Goal: Task Accomplishment & Management: Manage account settings

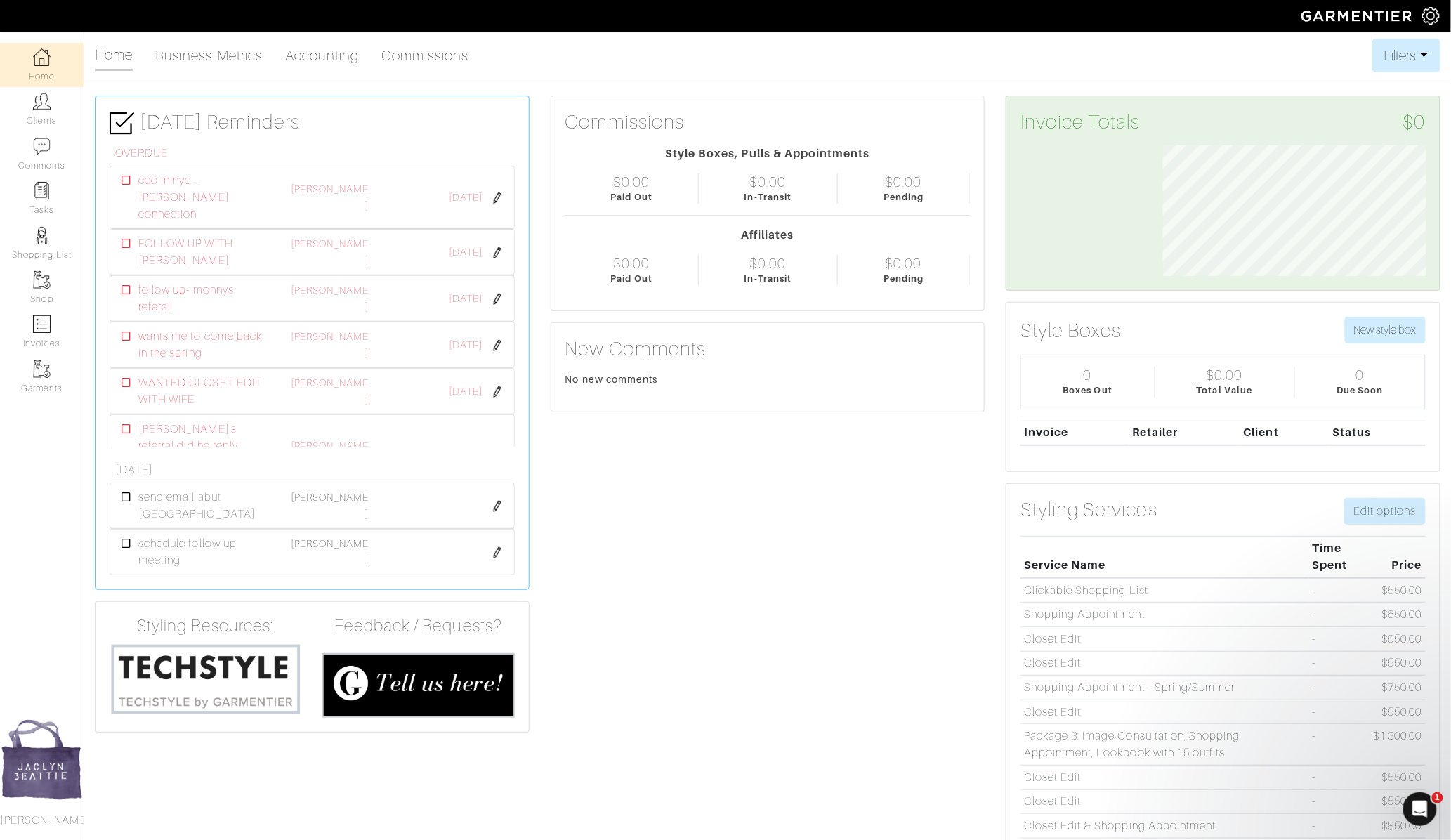
scroll to position [131, 285]
click at [52, 103] on link "Clients" at bounding box center [41, 109] width 84 height 44
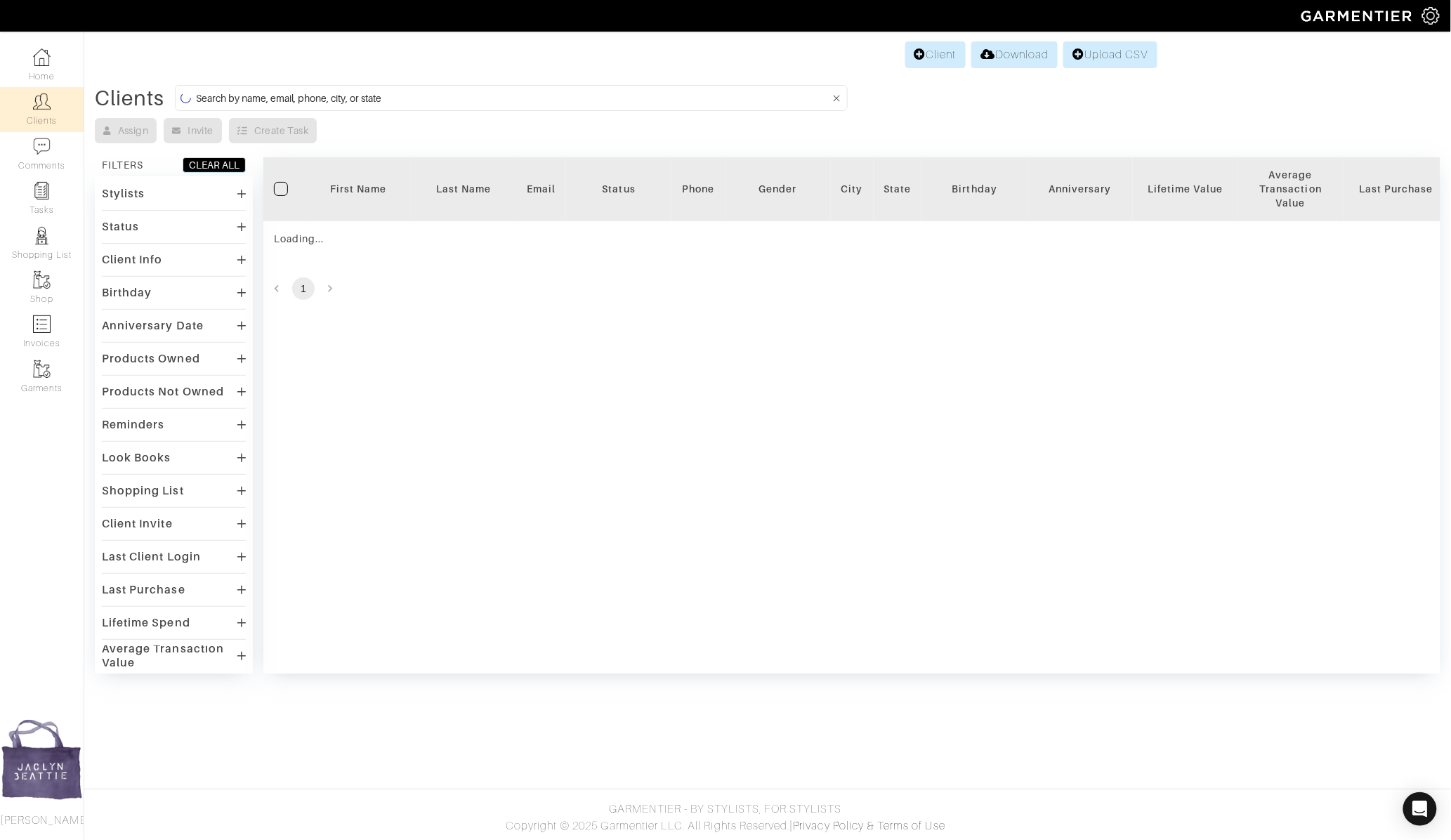
click at [285, 101] on input at bounding box center [513, 98] width 634 height 18
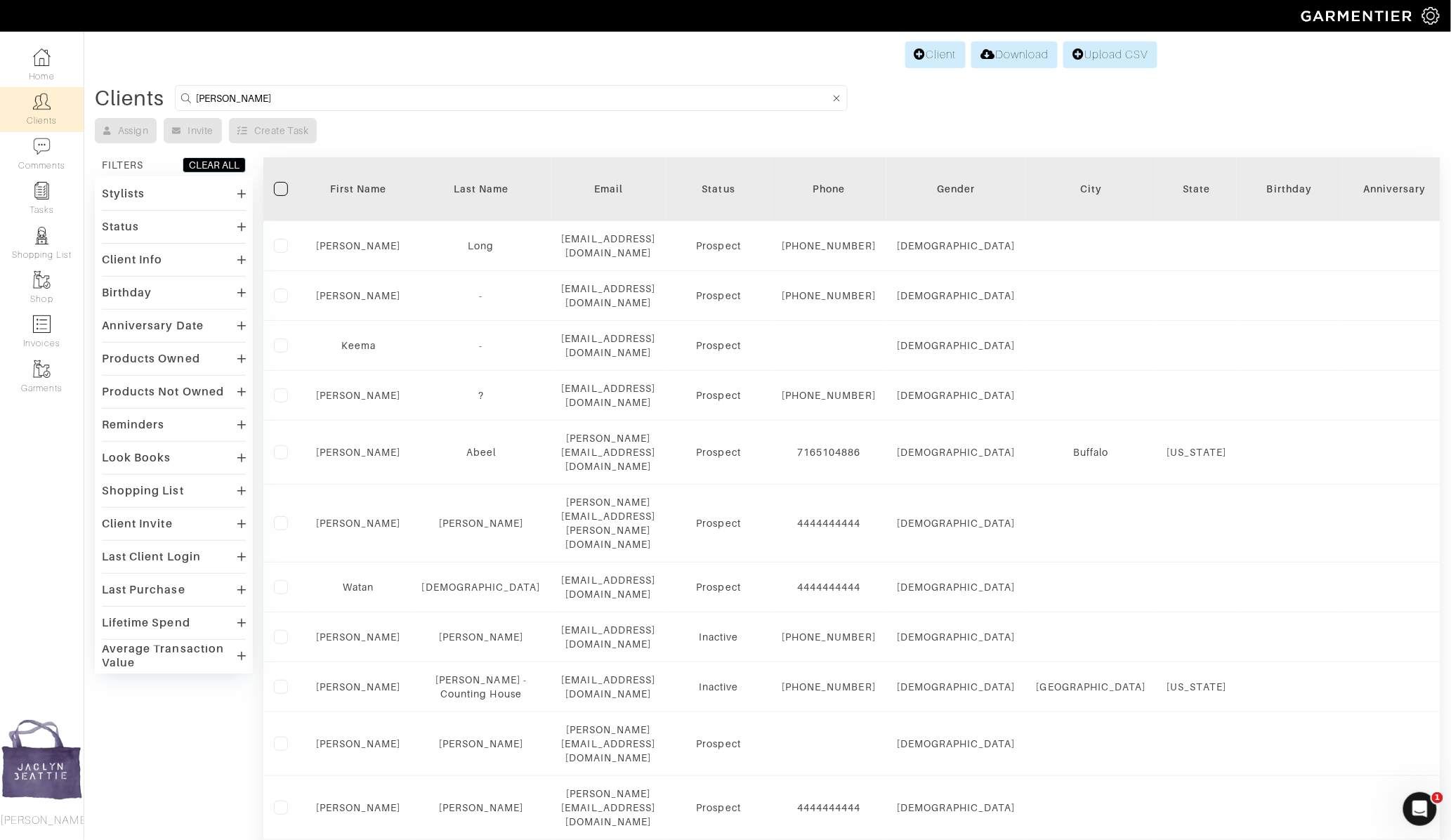
type input "[PERSON_NAME]"
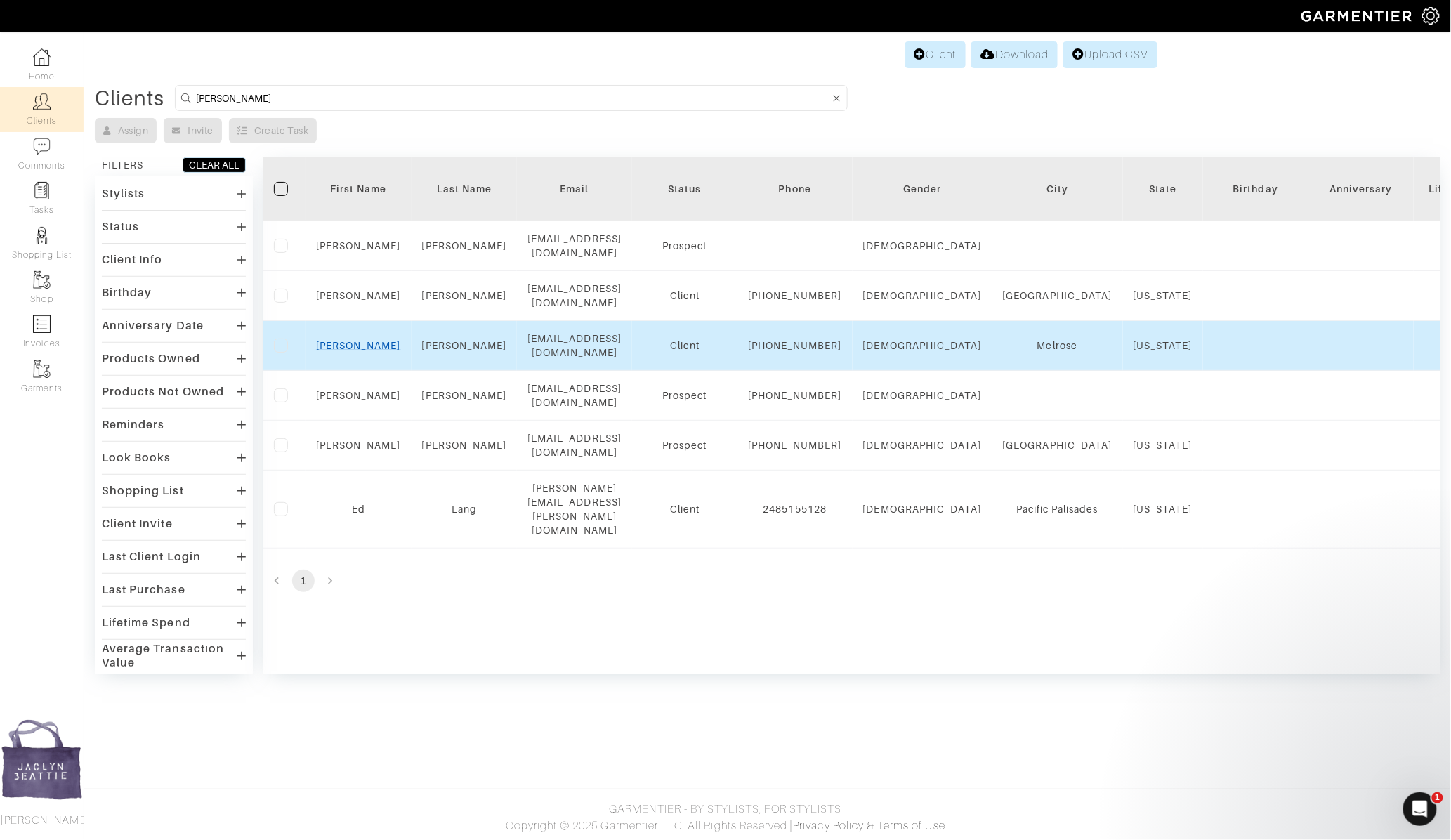
click at [360, 339] on link "[PERSON_NAME]" at bounding box center [358, 344] width 85 height 11
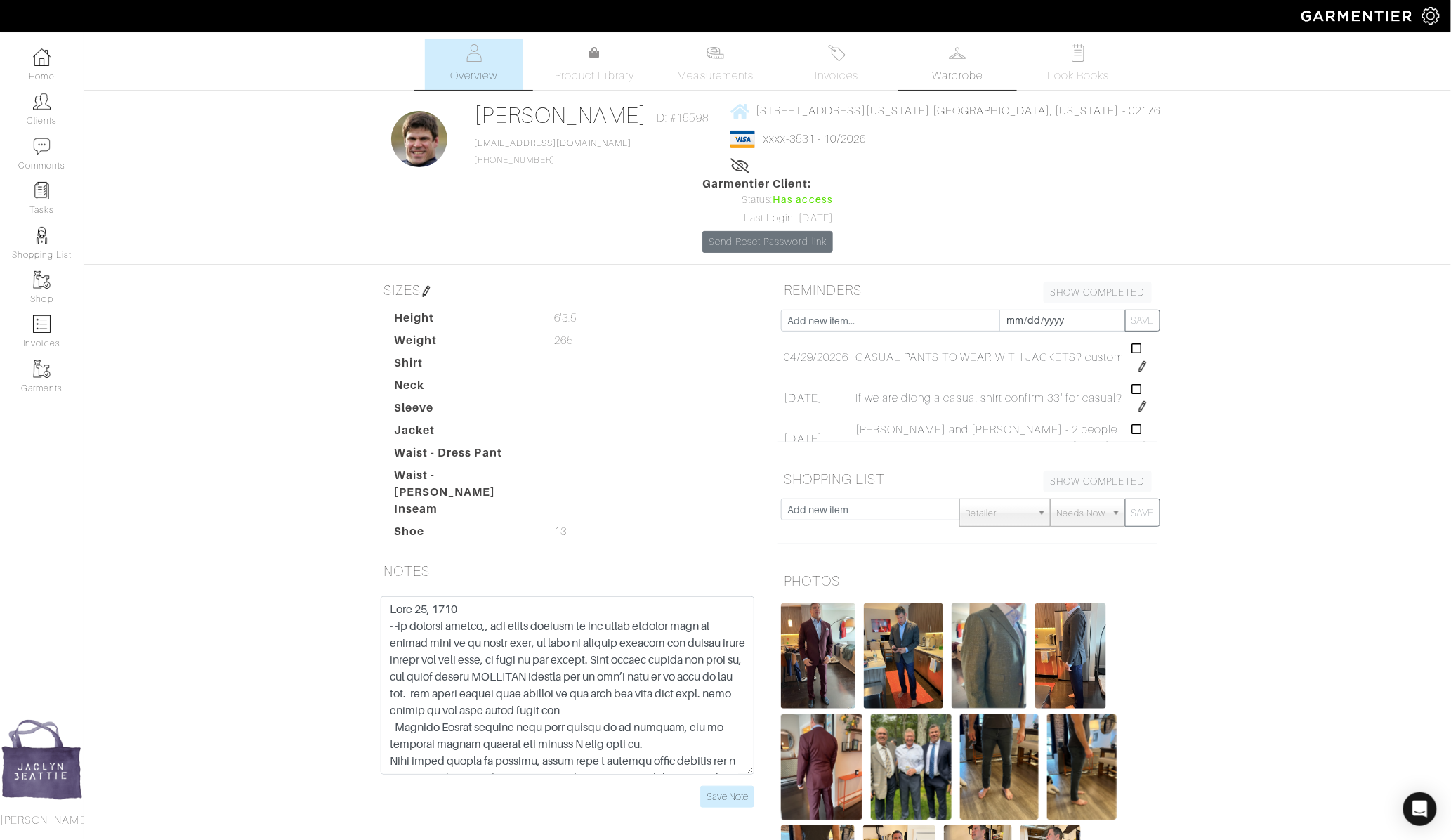
click at [934, 61] on link "Wardrobe" at bounding box center [957, 64] width 98 height 51
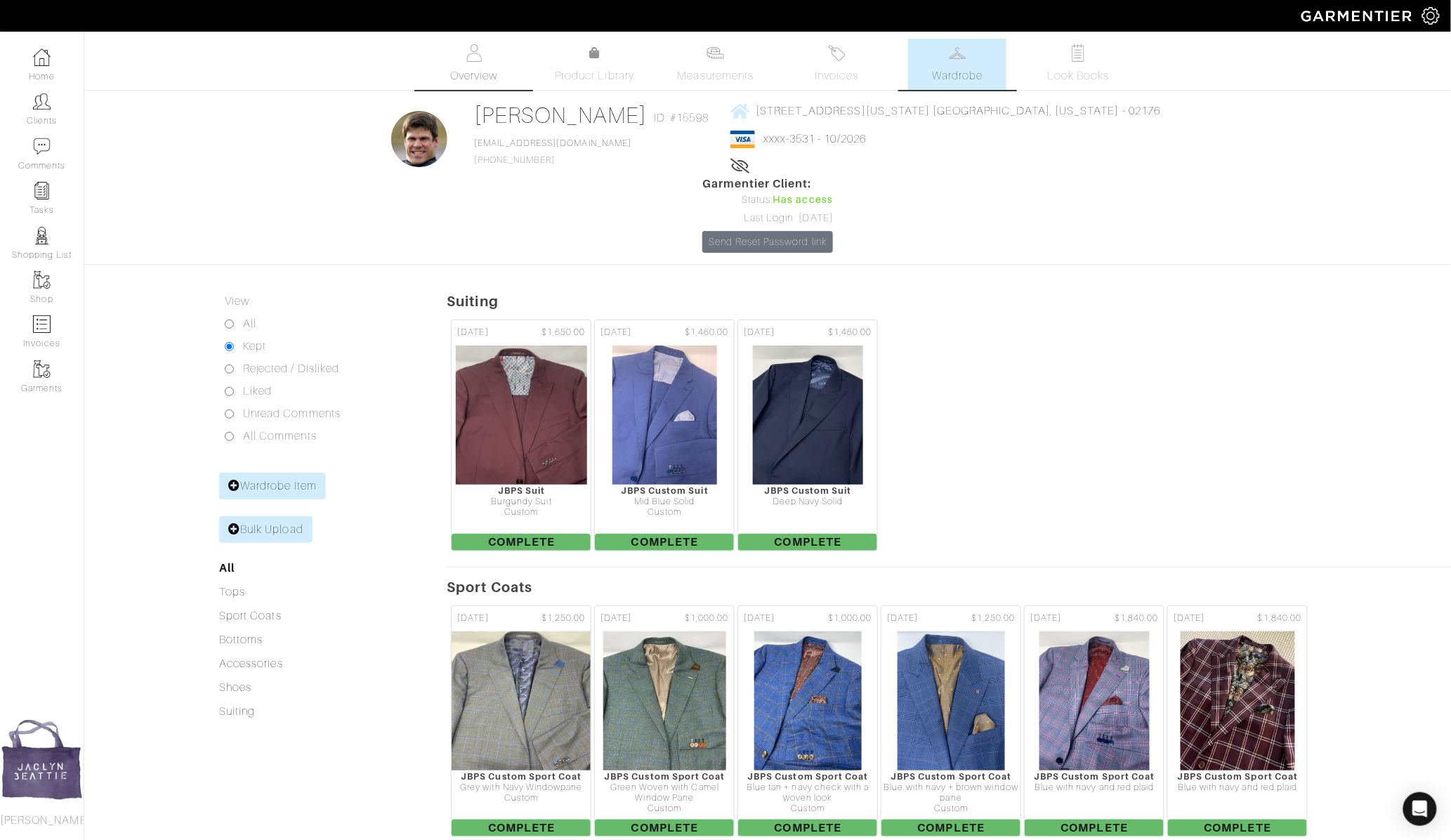
click at [474, 73] on span "Overview" at bounding box center [474, 76] width 47 height 17
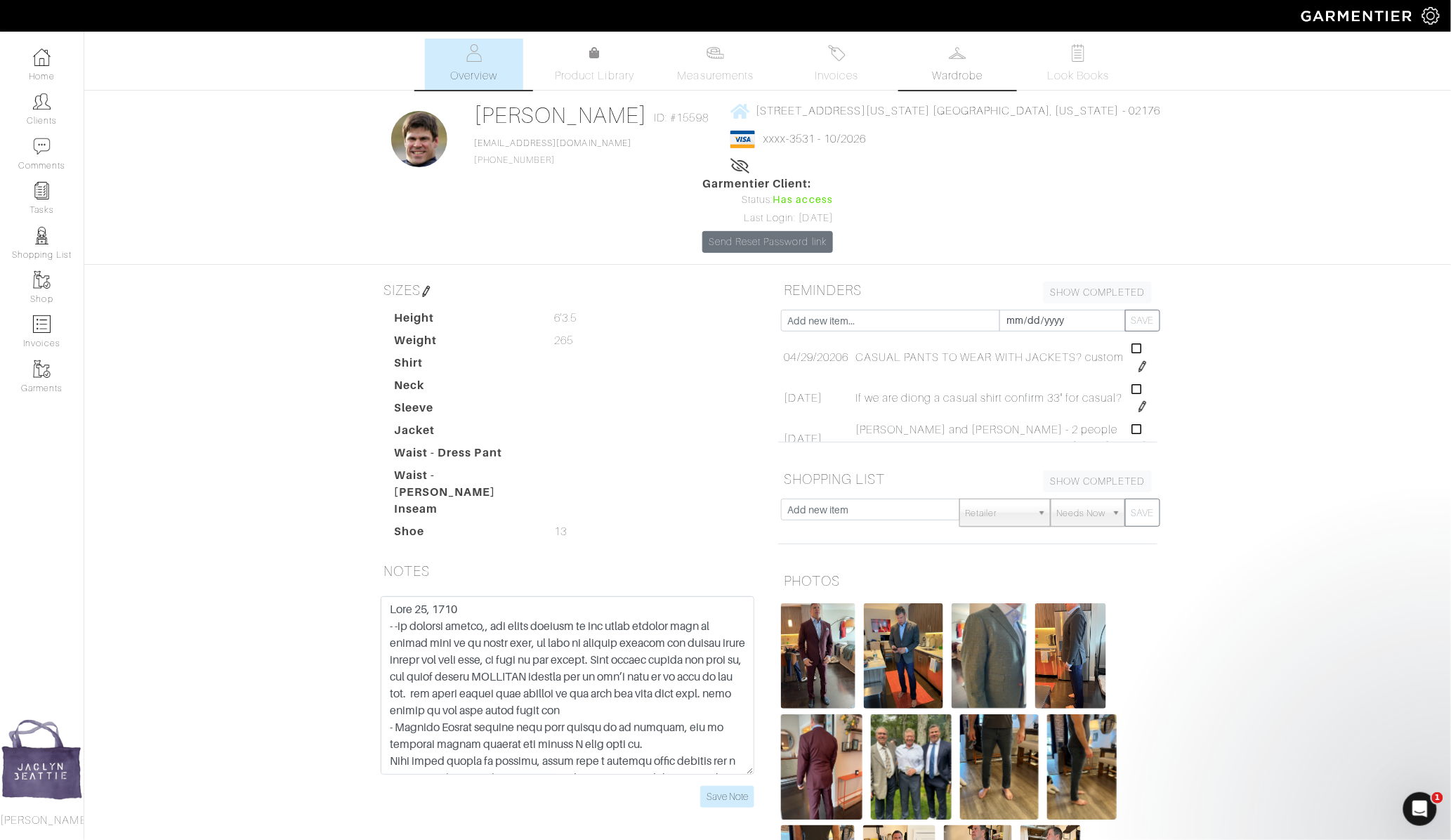
click at [945, 68] on span "Wardrobe" at bounding box center [958, 76] width 51 height 17
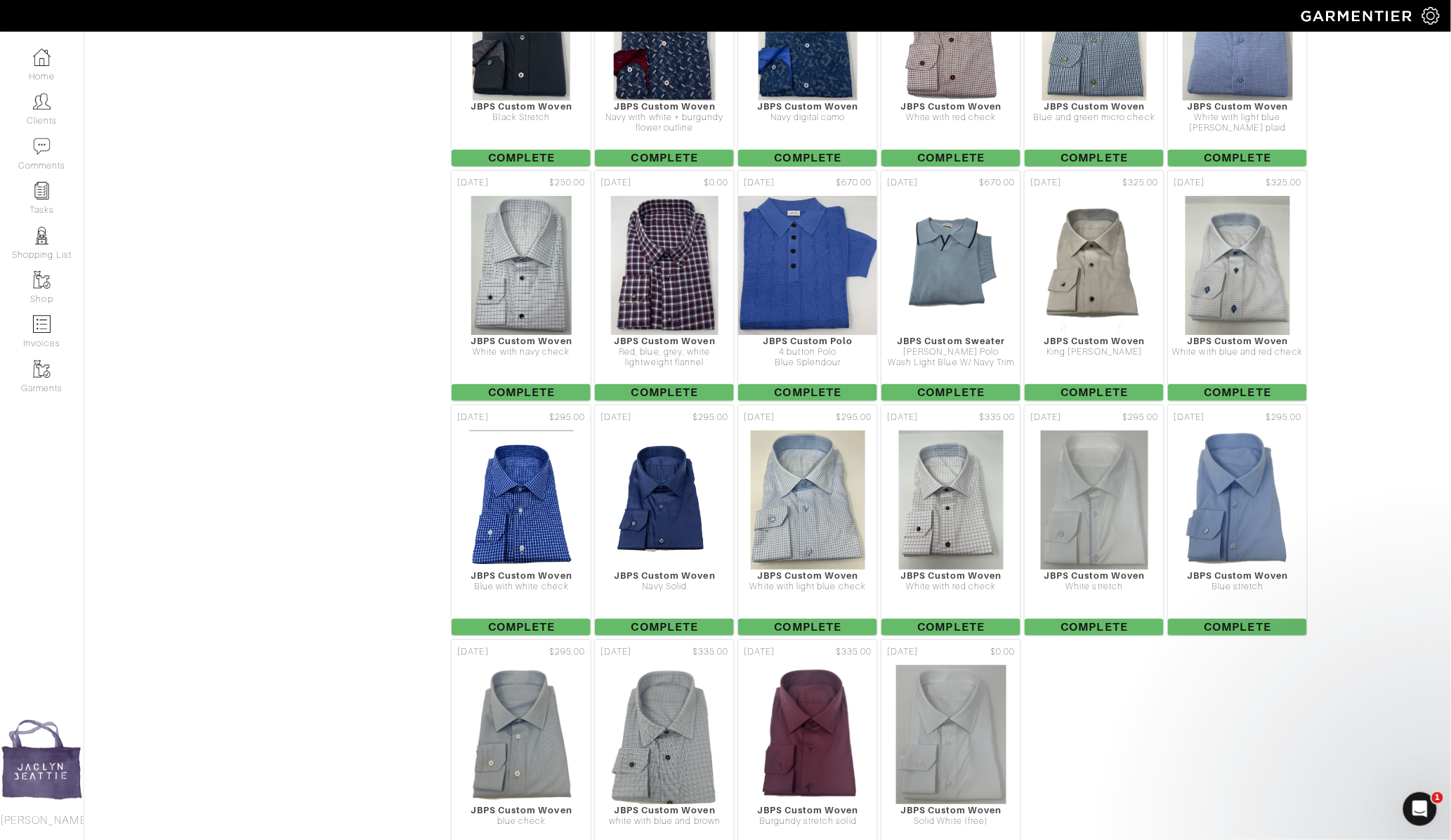
scroll to position [2124, 0]
